Goal: Task Accomplishment & Management: Use online tool/utility

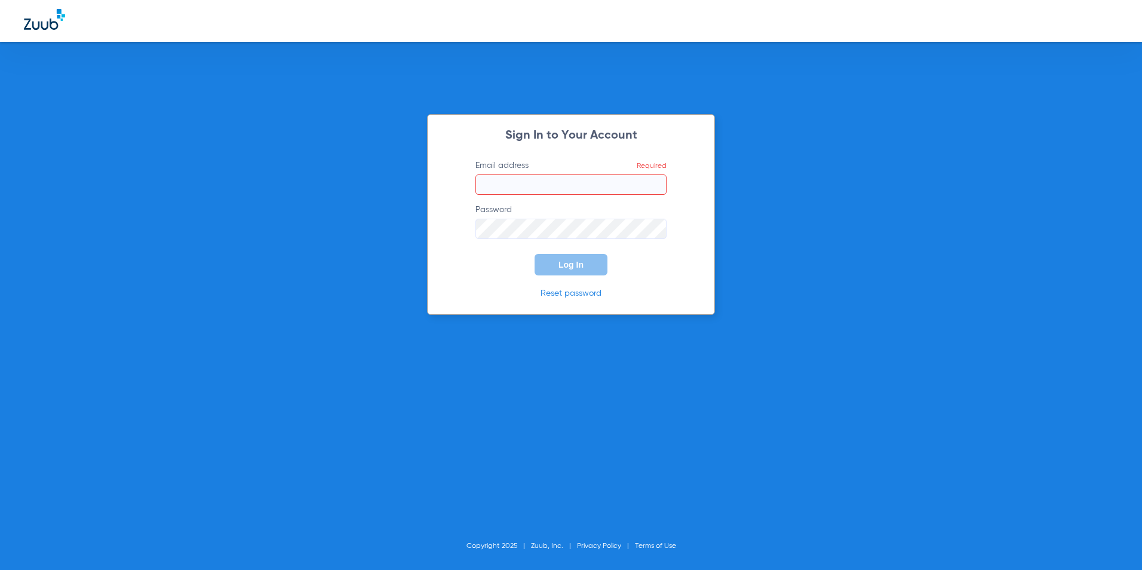
click at [563, 182] on input "Email address Required" at bounding box center [570, 184] width 191 height 20
click at [534, 254] on button "Log In" at bounding box center [570, 264] width 73 height 21
drag, startPoint x: 533, startPoint y: 185, endPoint x: 542, endPoint y: 189, distance: 9.6
click at [534, 185] on input "katherine.phalmer@sauktraildental.com" at bounding box center [570, 184] width 191 height 20
type input "katherine.plahmer@sauktraildental.com"
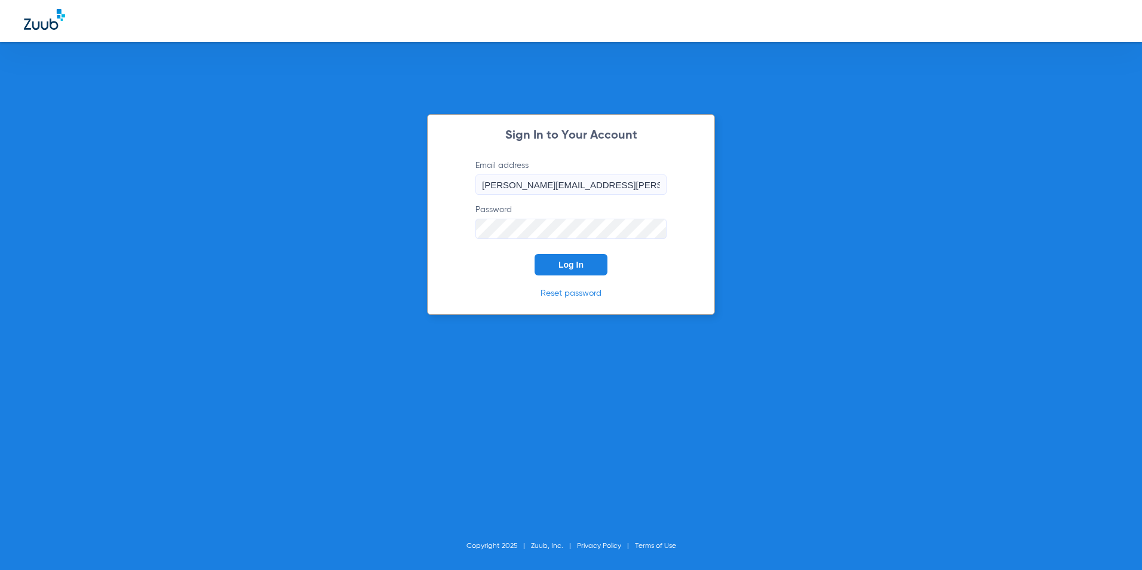
click at [566, 259] on button "Log In" at bounding box center [570, 264] width 73 height 21
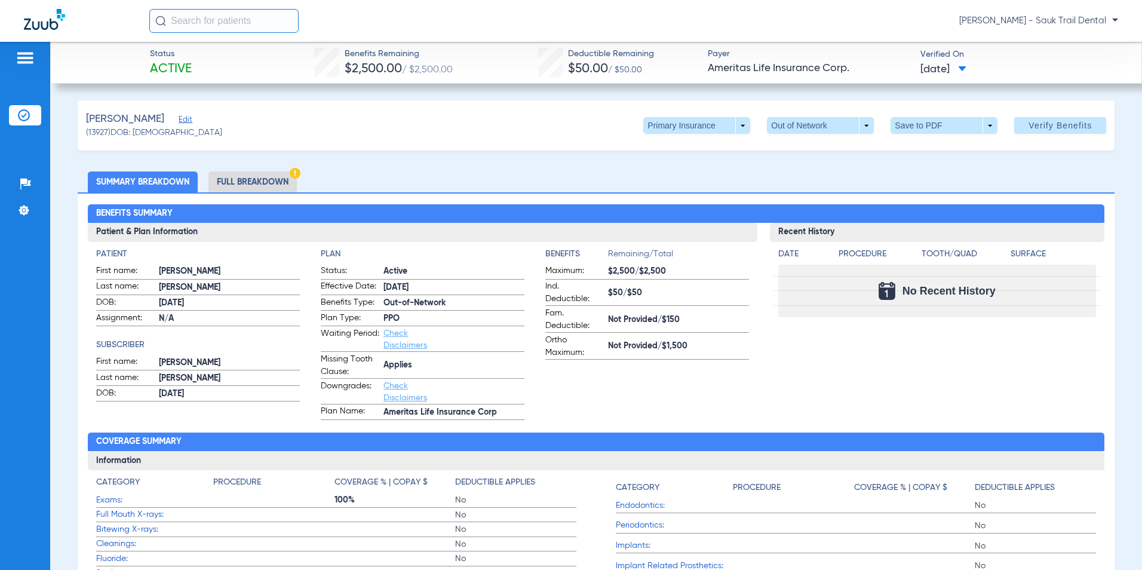
drag, startPoint x: 262, startPoint y: 281, endPoint x: 273, endPoint y: 265, distance: 19.4
drag, startPoint x: 273, startPoint y: 265, endPoint x: 259, endPoint y: 141, distance: 124.4
click at [259, 141] on div "Weyker, Emily Edit (13927) DOB: 08/02/1984 Primary Insurance arrow_drop_down Ou…" at bounding box center [596, 125] width 1037 height 50
click at [23, 55] on img at bounding box center [25, 58] width 19 height 14
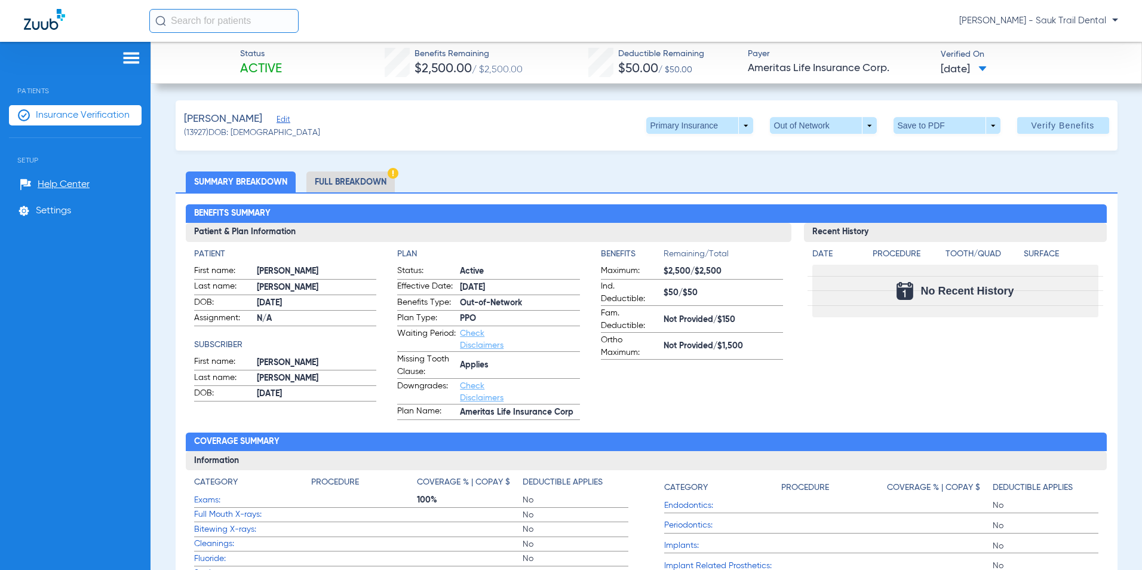
click at [25, 91] on span "Patients" at bounding box center [75, 82] width 133 height 26
click at [50, 112] on span "Insurance Verification" at bounding box center [83, 115] width 94 height 12
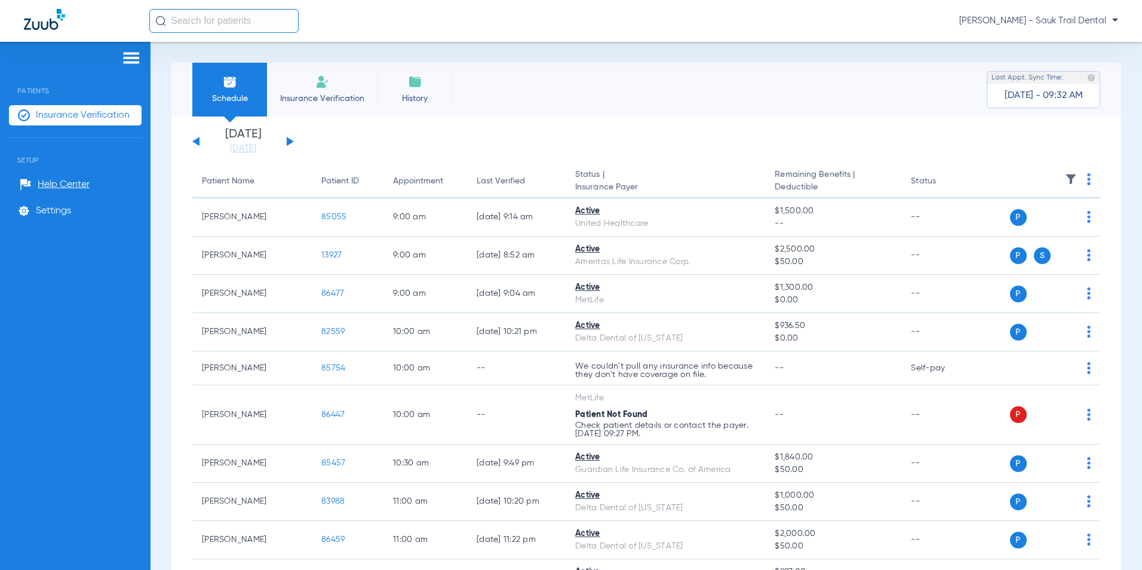
click at [330, 80] on li "Insurance Verification" at bounding box center [322, 90] width 110 height 54
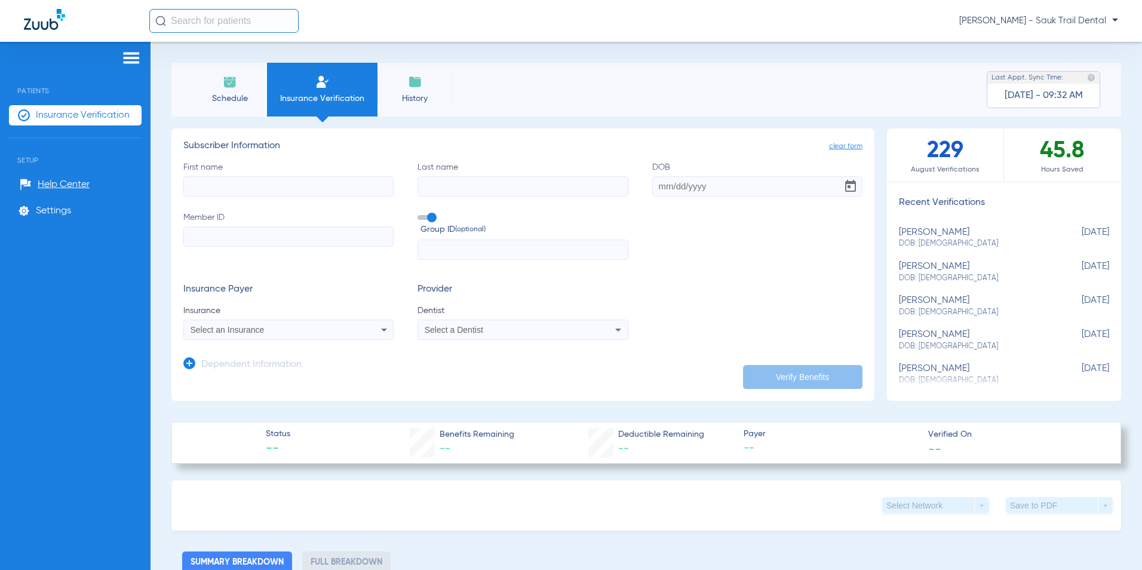
click at [338, 327] on div "Select an Insurance" at bounding box center [268, 329] width 157 height 8
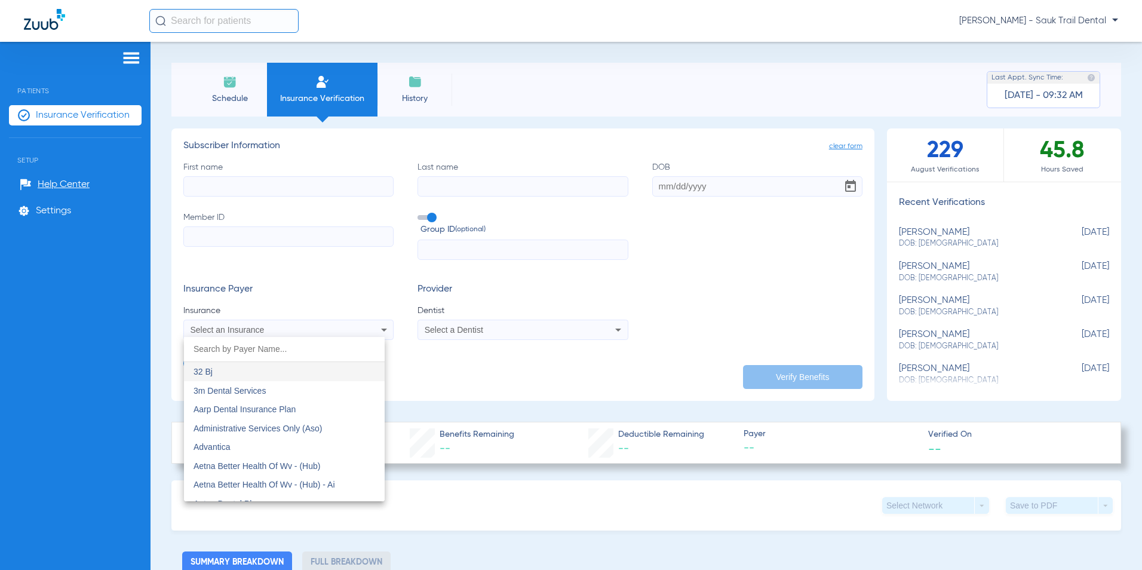
click at [338, 327] on div at bounding box center [571, 285] width 1142 height 570
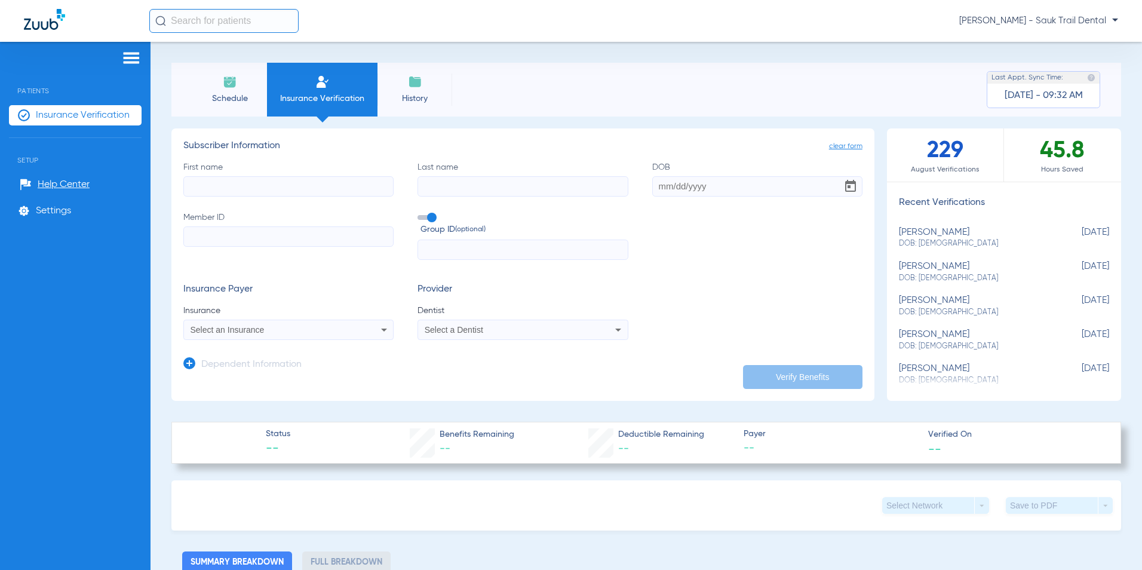
click at [256, 184] on input "First name" at bounding box center [288, 186] width 210 height 20
drag, startPoint x: 304, startPoint y: 188, endPoint x: 61, endPoint y: 209, distance: 243.3
click at [61, 209] on div "Patients Insurance Verification Setup Help Center Settings Schedule Insurance V…" at bounding box center [571, 327] width 1142 height 570
type input "claudia"
type input "weyker"
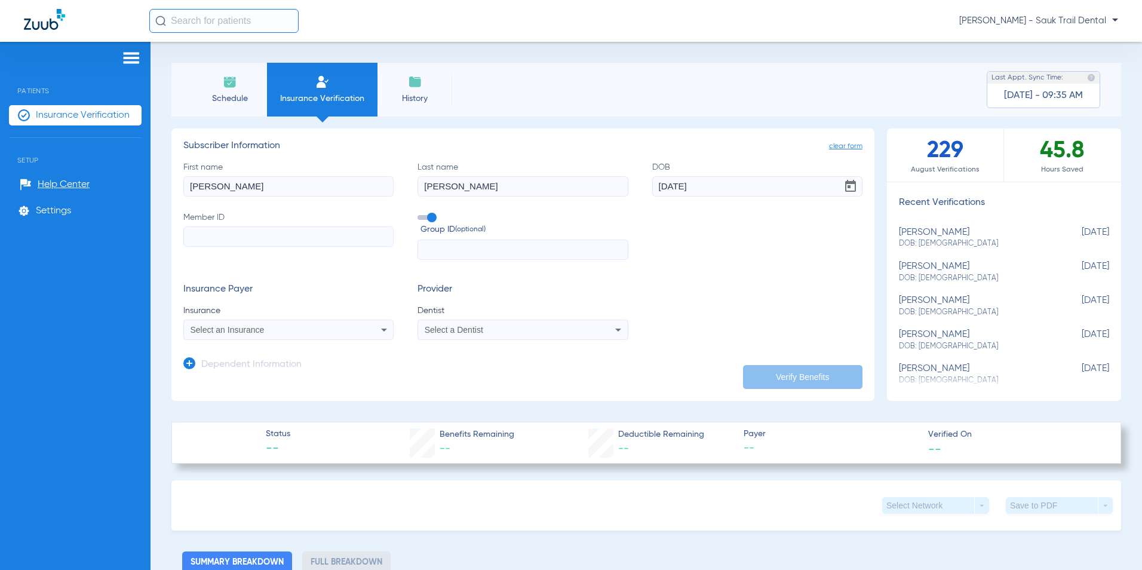
click at [693, 188] on input "04/08/2011" at bounding box center [757, 186] width 210 height 20
type input "[DATE]"
click at [274, 237] on input "Member ID" at bounding box center [288, 236] width 210 height 20
click at [244, 238] on input "Member ID Required" at bounding box center [288, 236] width 210 height 20
type input "2863900"
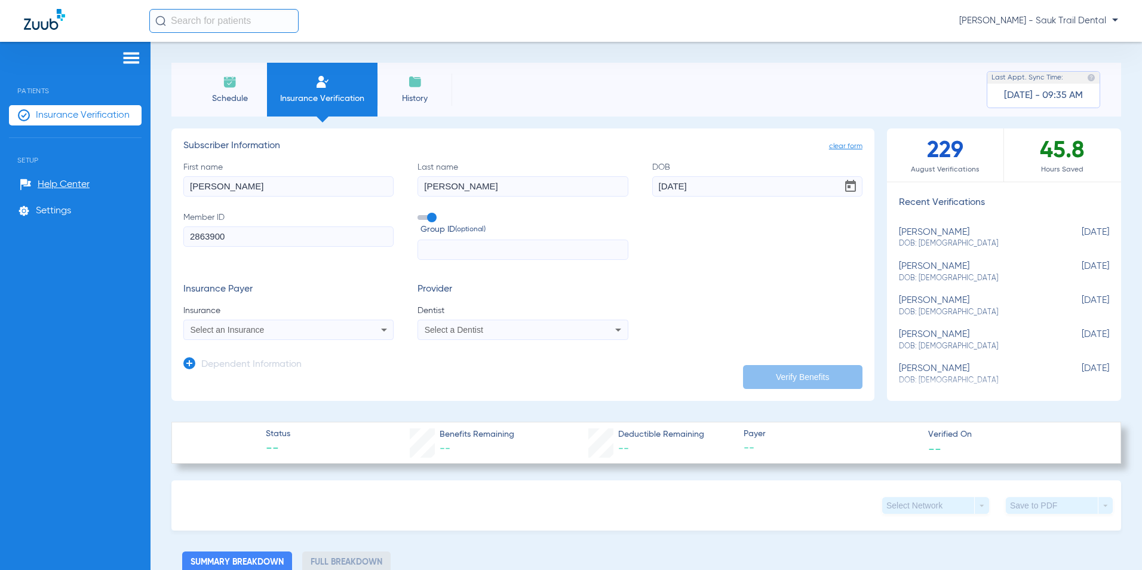
click at [435, 217] on label "Group ID (optional)" at bounding box center [522, 224] width 210 height 26
click at [420, 213] on input "Group ID (optional)" at bounding box center [420, 213] width 0 height 0
click at [313, 335] on div "Select an Insurance" at bounding box center [288, 329] width 209 height 14
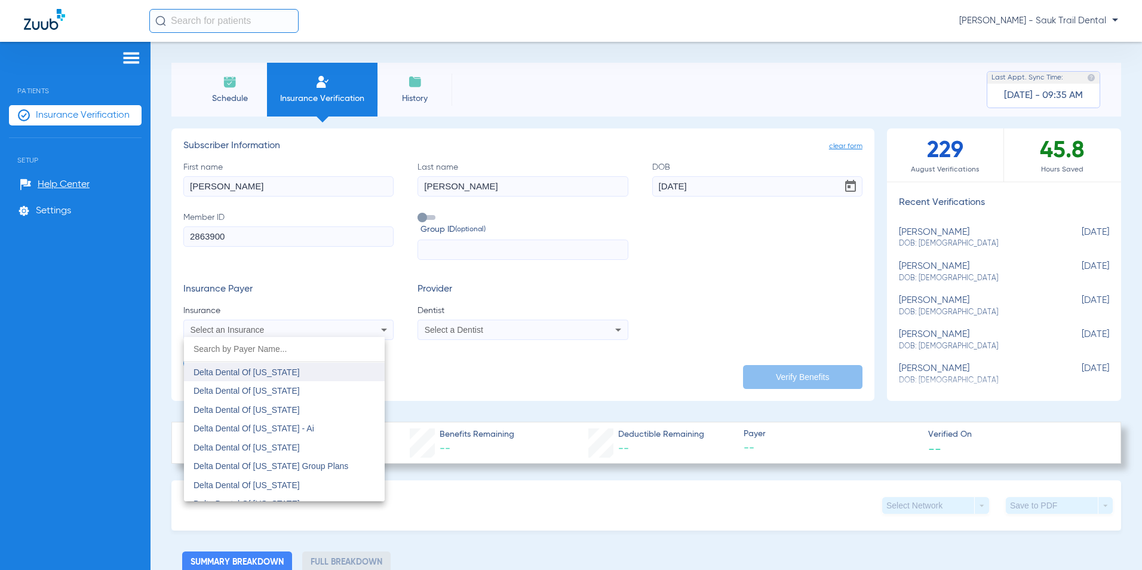
scroll to position [2448, 0]
click at [271, 466] on span "Delta Dental Of Iowa - Ai" at bounding box center [253, 463] width 121 height 10
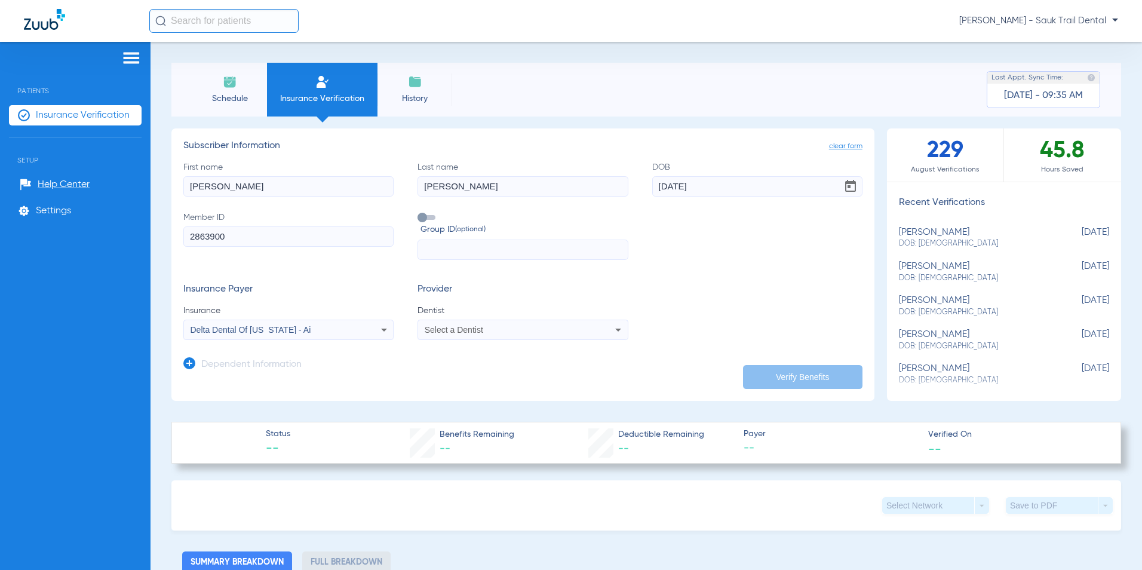
click at [479, 328] on span "Select a Dentist" at bounding box center [454, 330] width 59 height 10
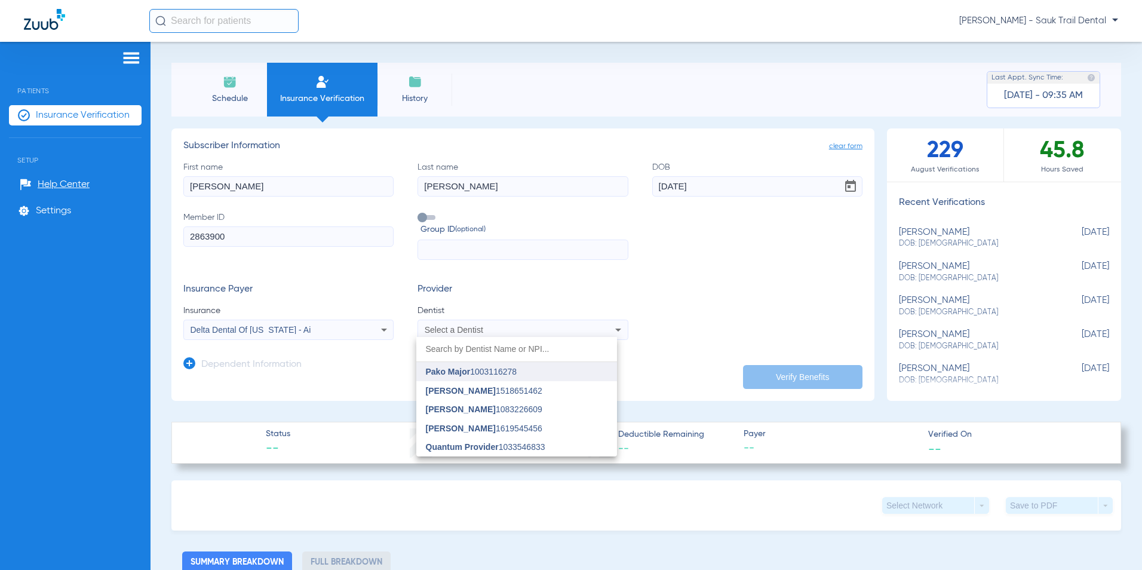
click at [462, 370] on span "Pako Major" at bounding box center [448, 372] width 45 height 10
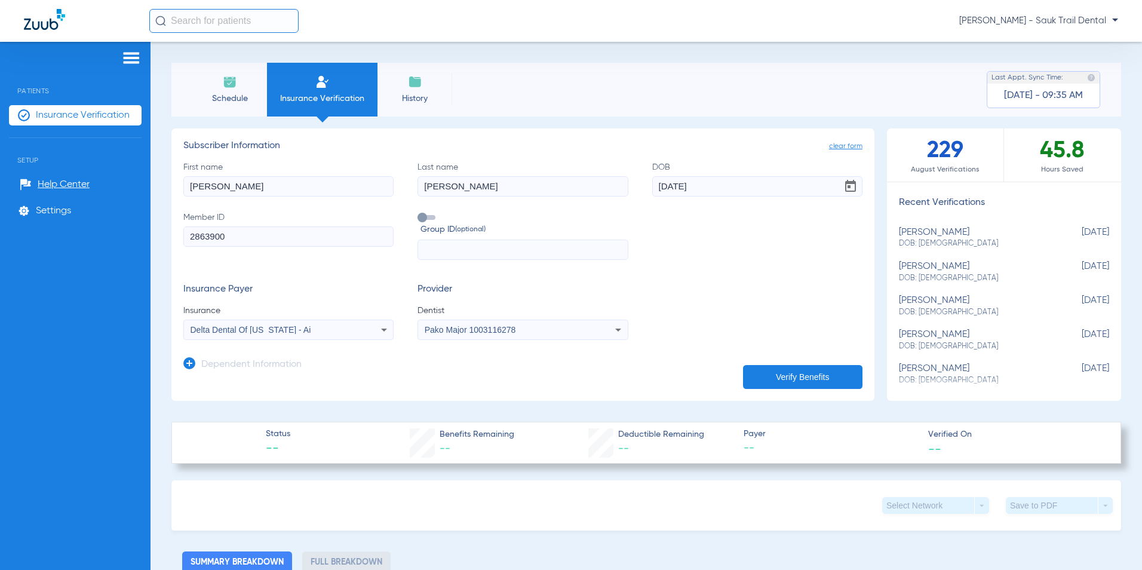
click at [796, 368] on button "Verify Benefits" at bounding box center [802, 377] width 119 height 24
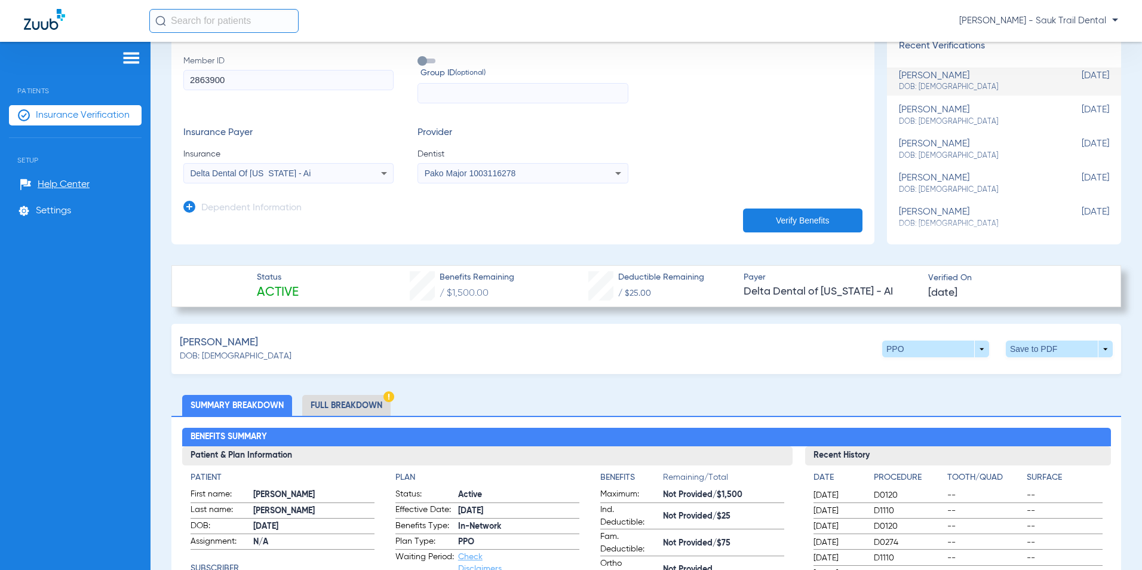
scroll to position [179, 0]
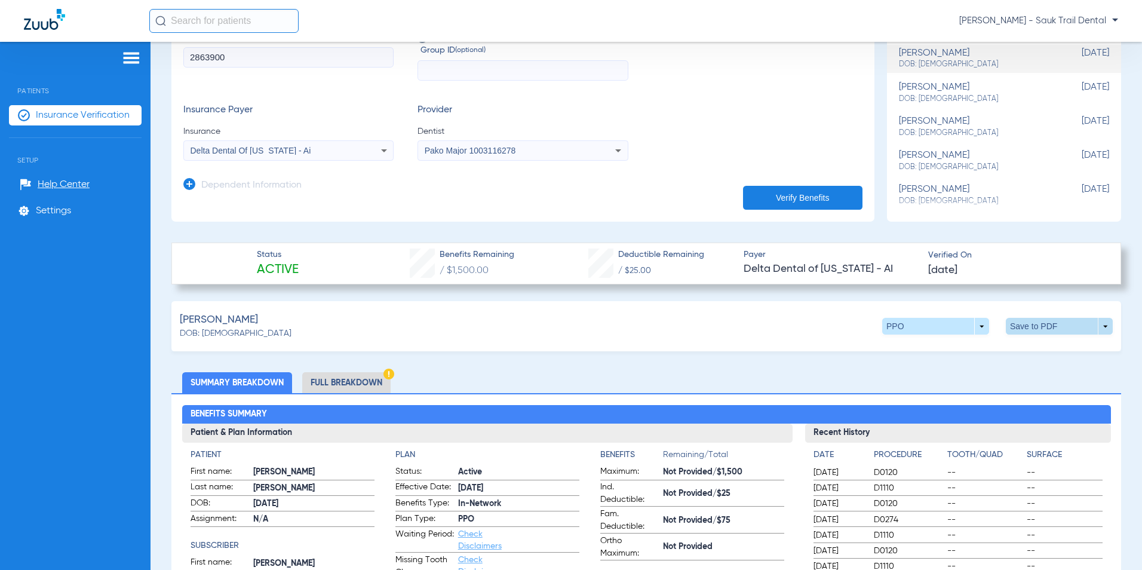
click at [1035, 323] on span at bounding box center [1058, 326] width 107 height 17
click at [966, 349] on span "Save to PDF" at bounding box center [960, 349] width 47 height 8
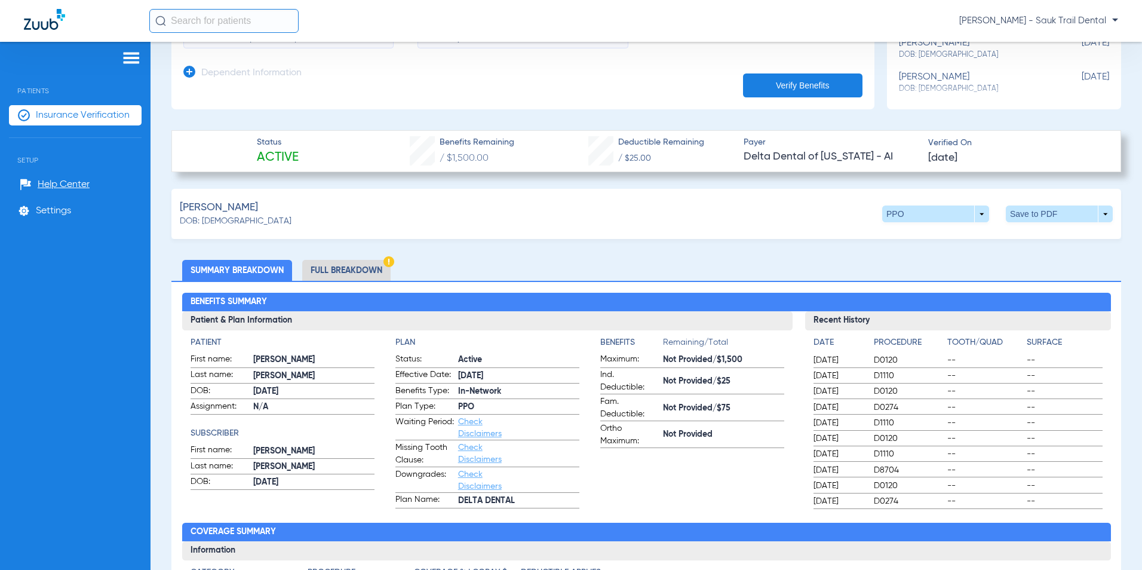
scroll to position [299, 0]
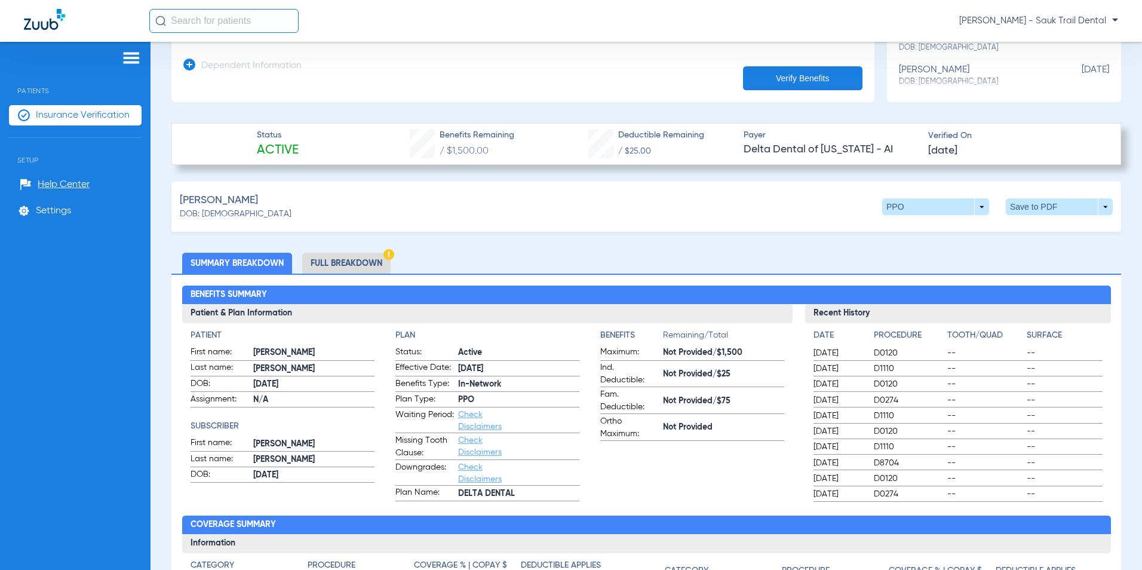
click at [381, 262] on li "Full Breakdown" at bounding box center [346, 263] width 88 height 21
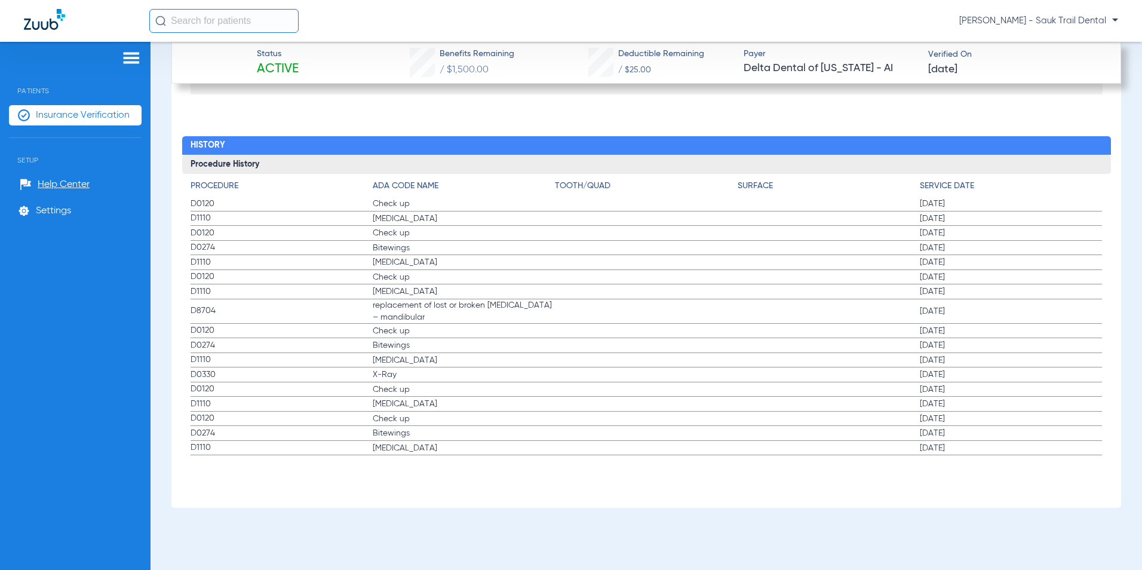
scroll to position [1625, 0]
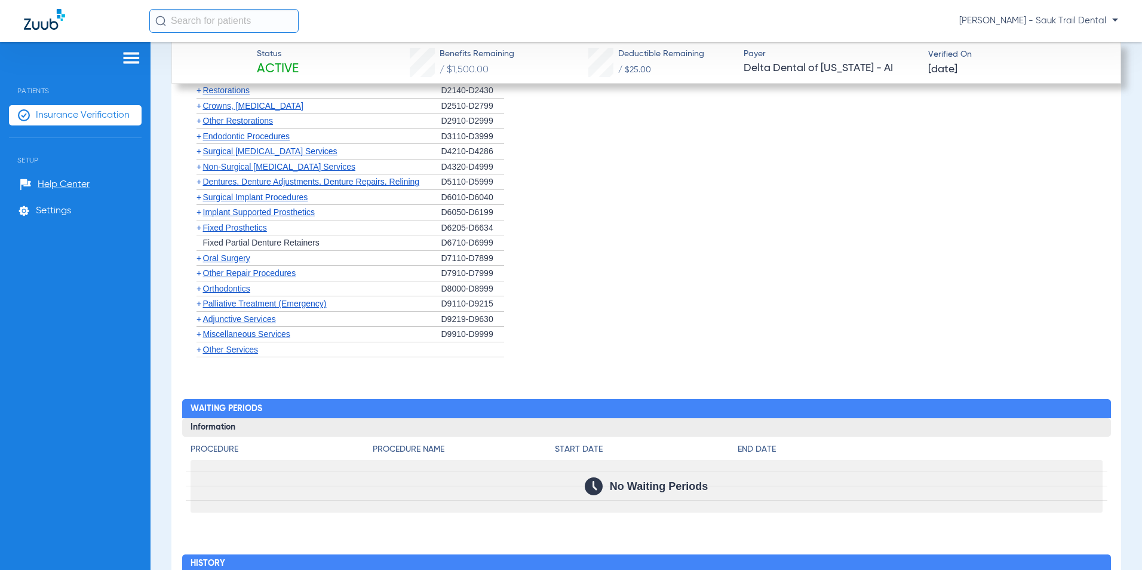
click at [198, 259] on span "+" at bounding box center [198, 258] width 5 height 10
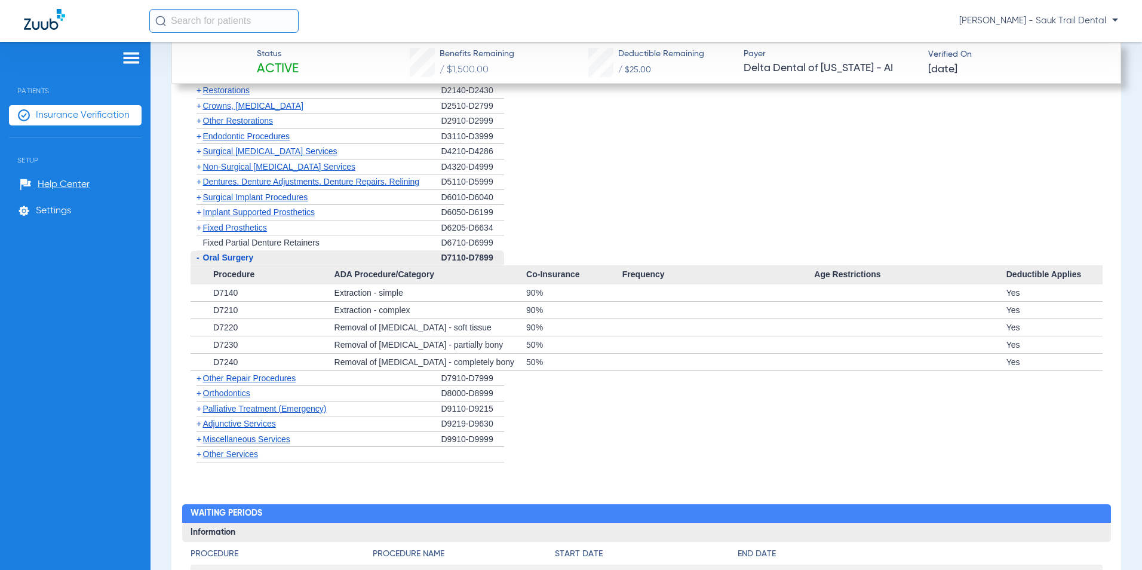
click at [199, 376] on span "+" at bounding box center [198, 378] width 5 height 10
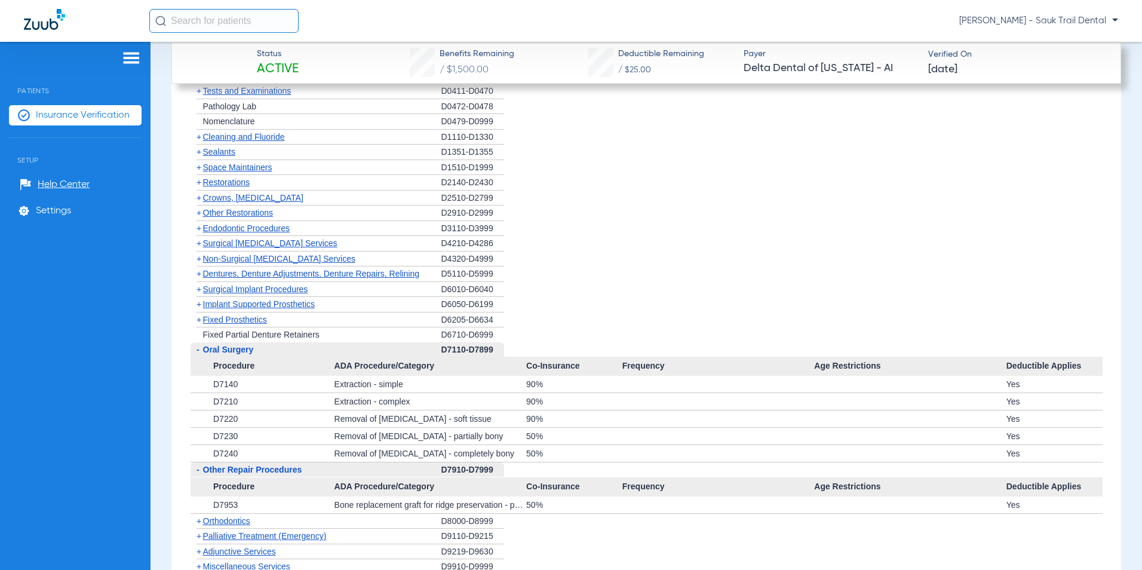
scroll to position [1446, 0]
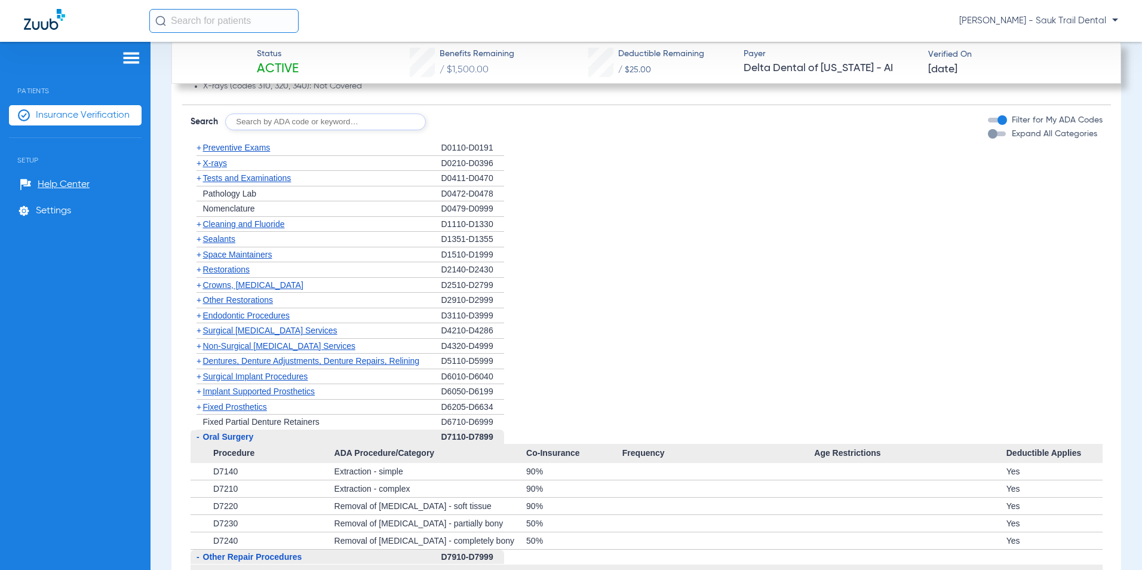
click at [988, 135] on div "button" at bounding box center [993, 134] width 10 height 10
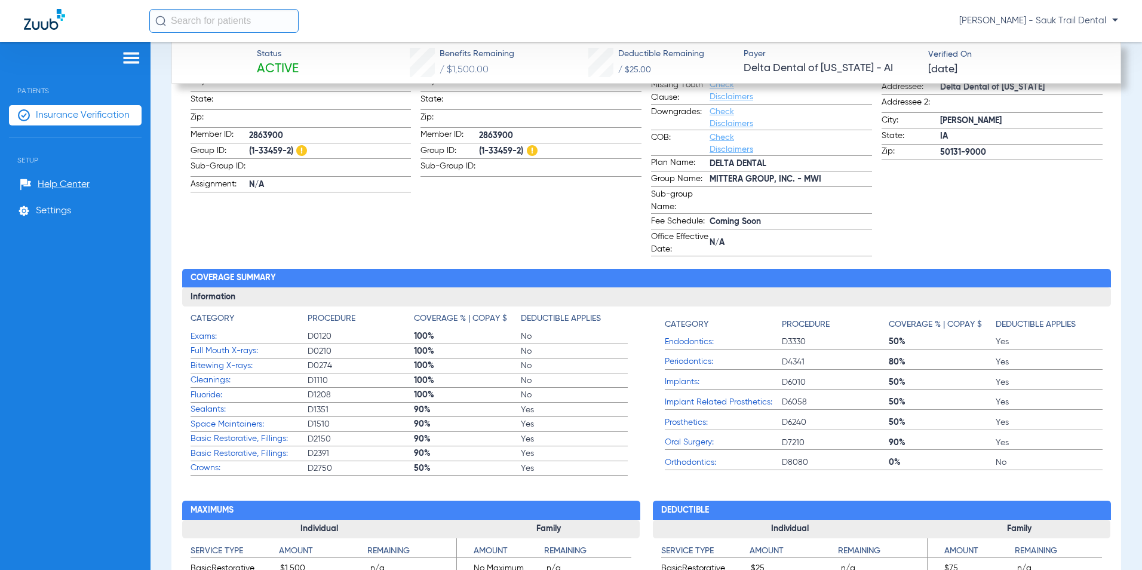
scroll to position [371, 0]
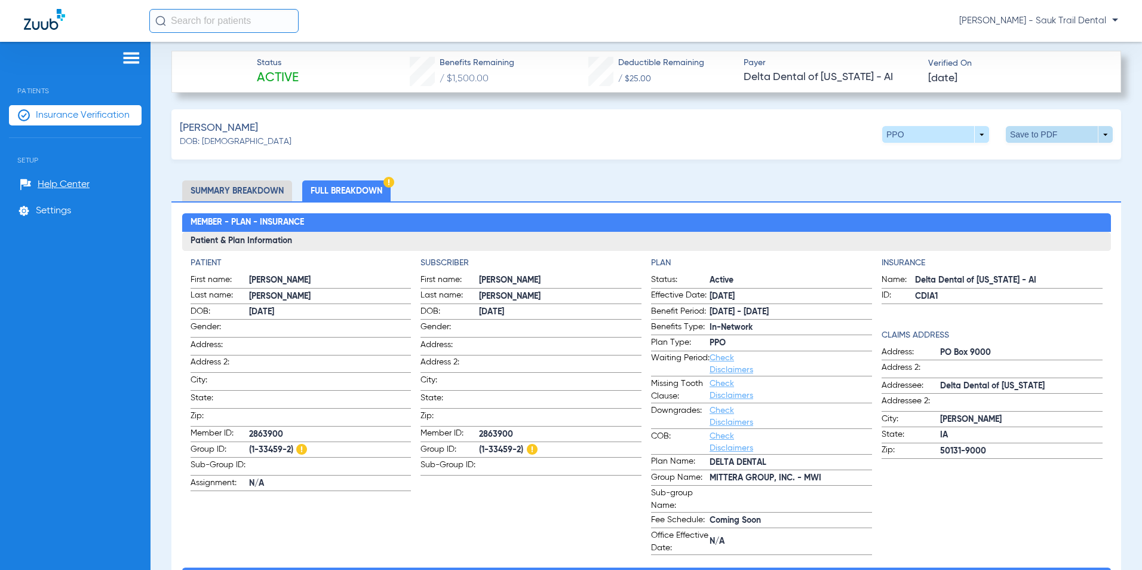
click at [1045, 128] on span at bounding box center [1059, 134] width 29 height 29
click at [940, 158] on span "Save to PDF" at bounding box center [960, 157] width 47 height 8
drag, startPoint x: 819, startPoint y: 474, endPoint x: 703, endPoint y: 483, distance: 116.8
click at [703, 483] on label "Group Name: MITTERA GROUP, INC. - MWI" at bounding box center [761, 478] width 221 height 15
drag, startPoint x: 703, startPoint y: 483, endPoint x: 728, endPoint y: 475, distance: 27.0
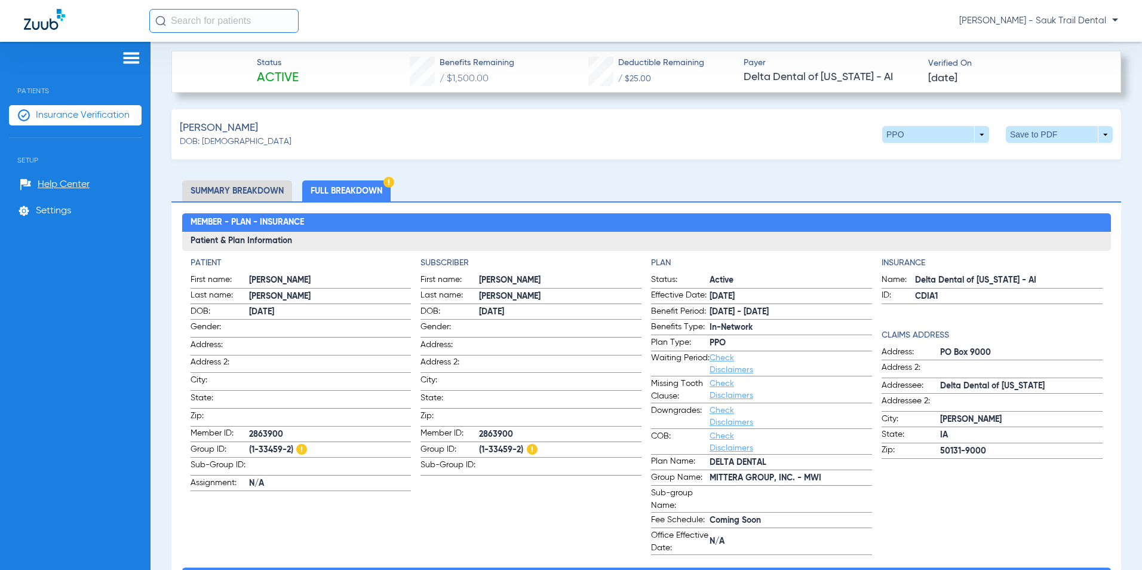
copy label "MITTERA GROUP, INC. - MWI"
click at [761, 480] on span "MITTERA GROUP, INC. - MWI" at bounding box center [790, 478] width 162 height 13
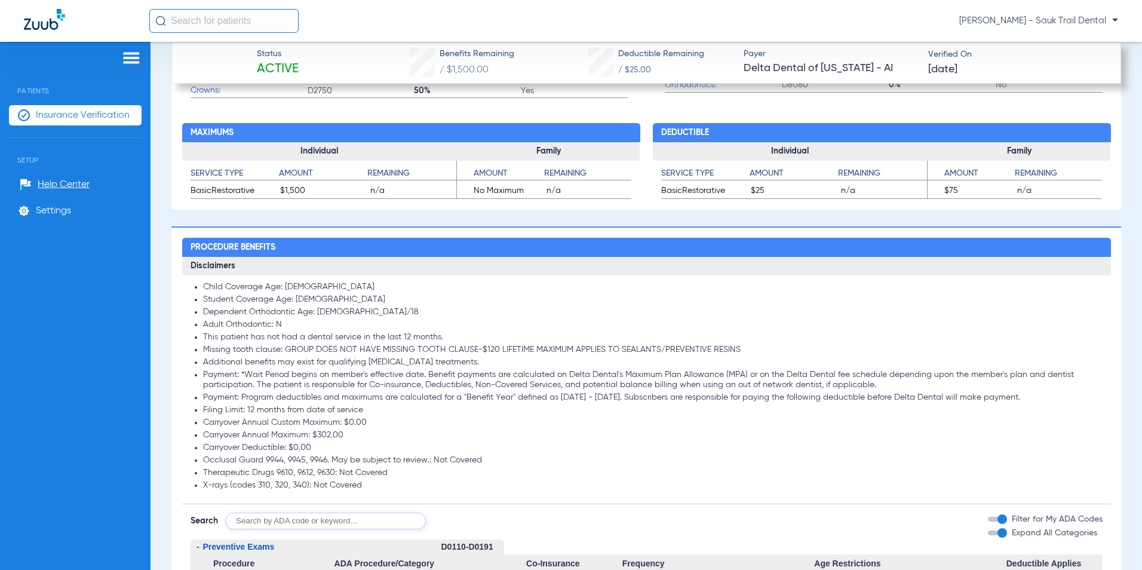
scroll to position [1087, 0]
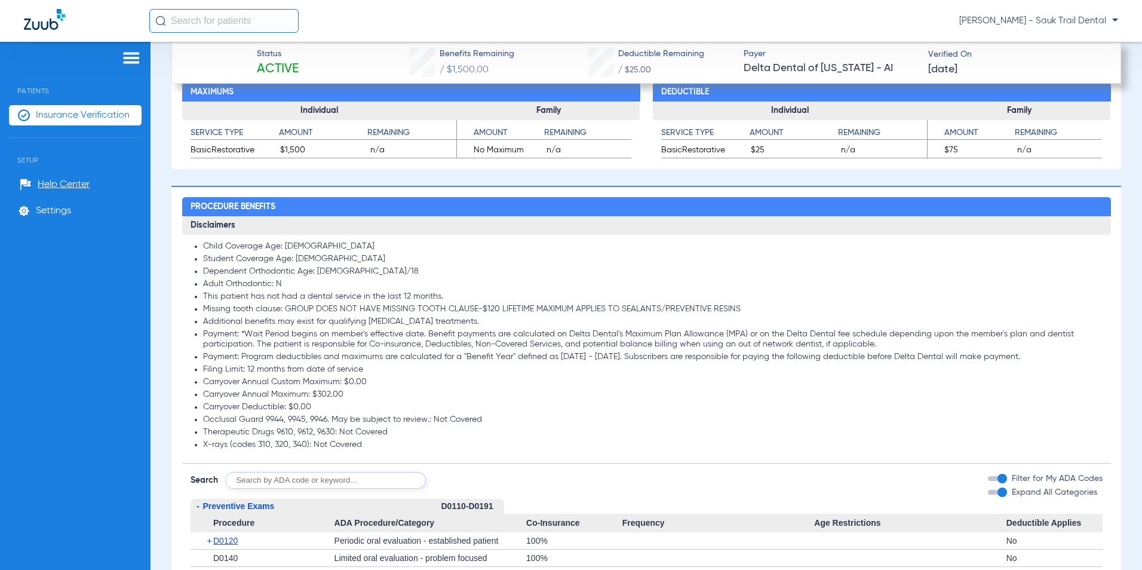
click at [395, 358] on li "Payment: Program deductibles and maximums are calculated for a "Benefit Year" d…" at bounding box center [652, 357] width 899 height 11
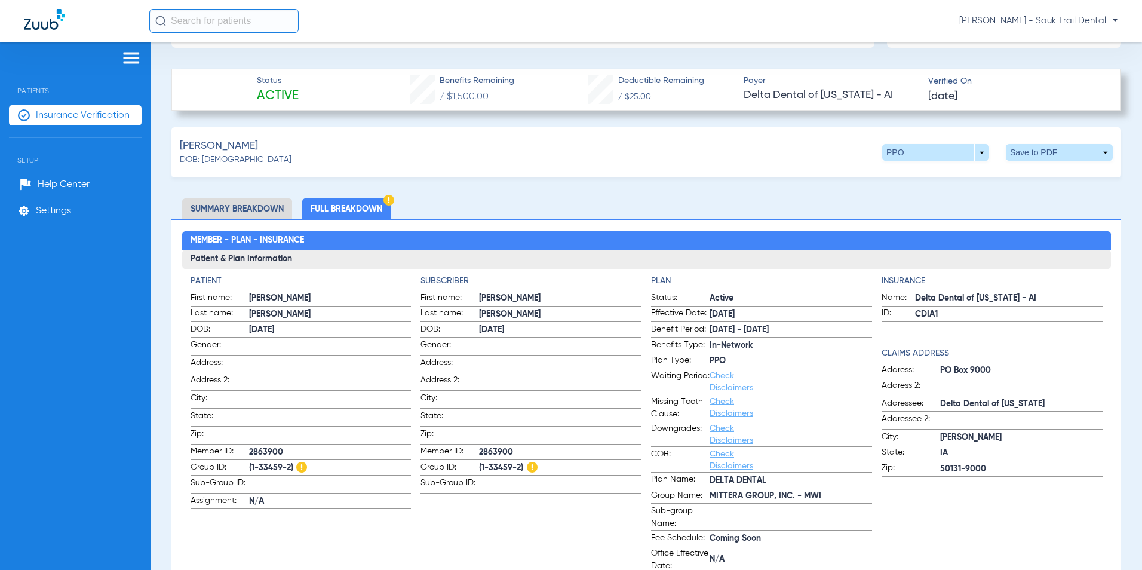
scroll to position [192, 0]
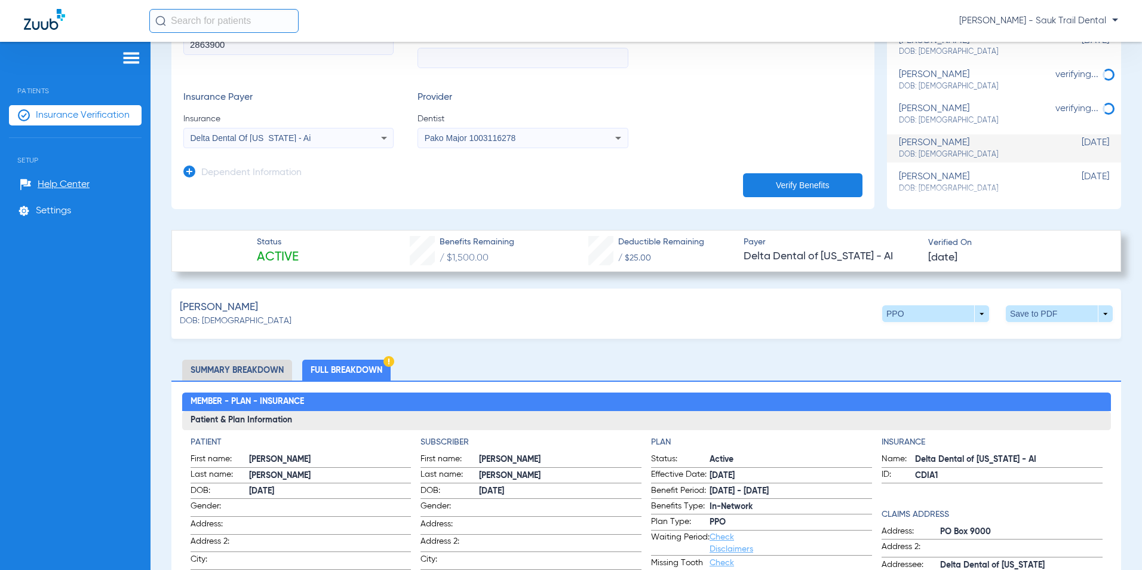
click at [208, 377] on li "Summary Breakdown" at bounding box center [237, 369] width 110 height 21
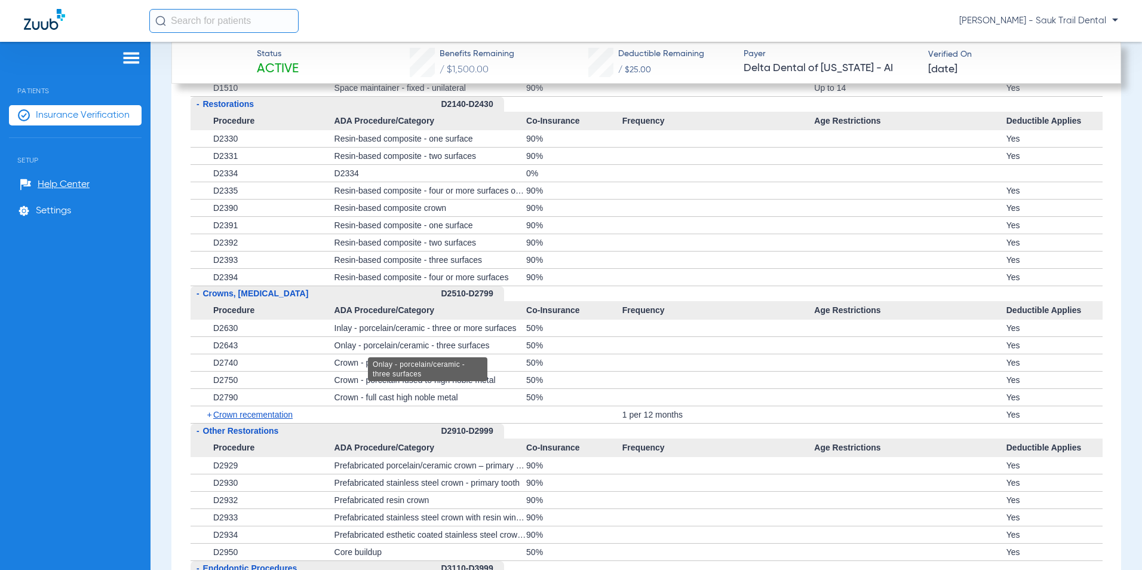
scroll to position [1863, 0]
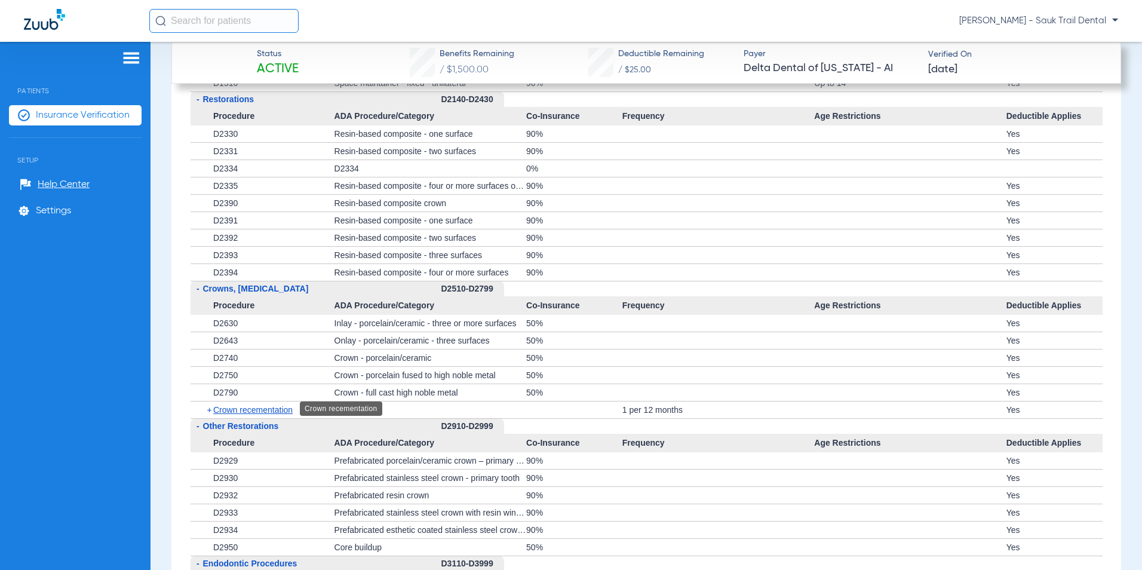
click at [276, 413] on span "Crown recementation" at bounding box center [252, 410] width 79 height 10
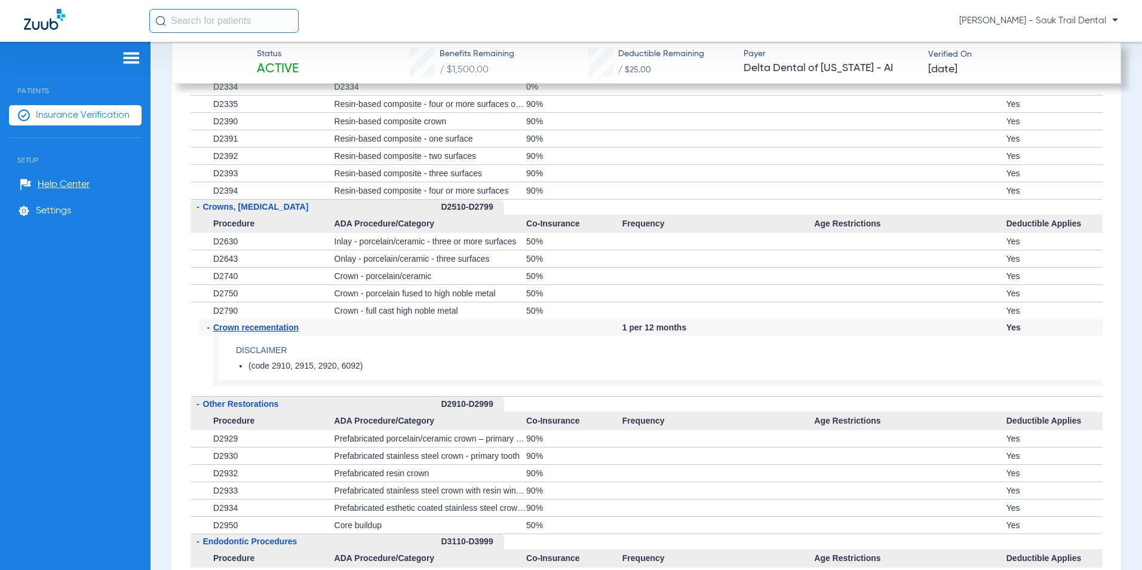
scroll to position [2162, 0]
